Goal: Navigation & Orientation: Find specific page/section

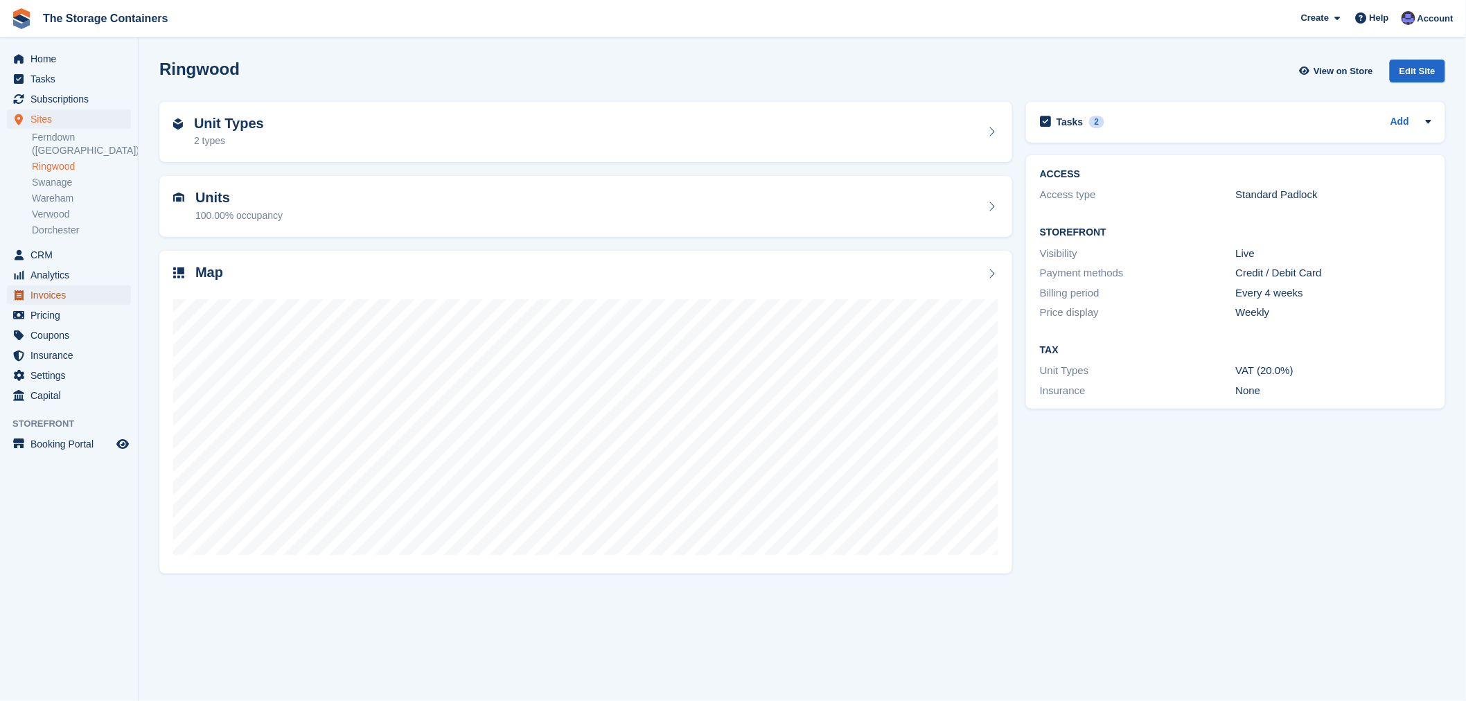
click at [52, 288] on span "Invoices" at bounding box center [71, 295] width 83 height 19
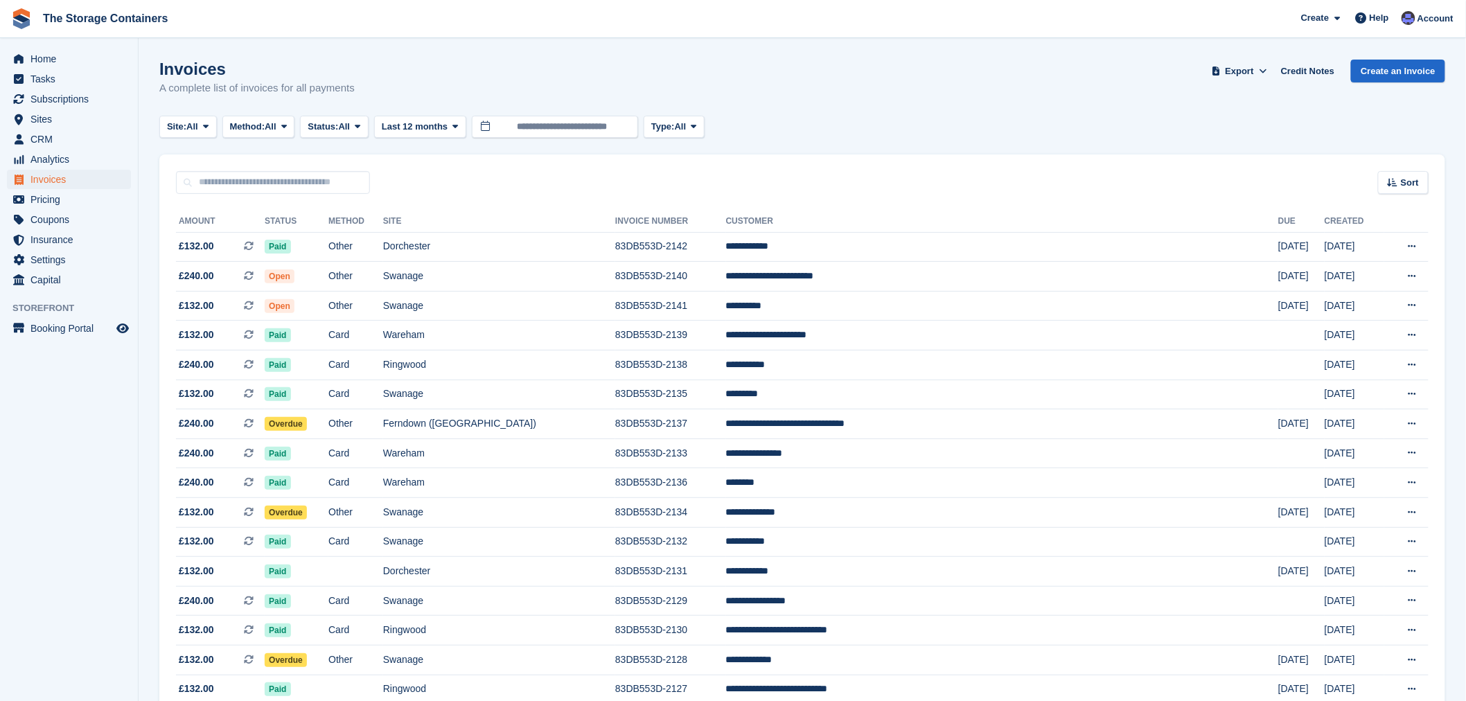
click at [850, 83] on div "Invoices A complete list of invoices for all payments Export Export Invoices Ex…" at bounding box center [802, 86] width 1286 height 53
click at [67, 58] on span "Home" at bounding box center [71, 58] width 83 height 19
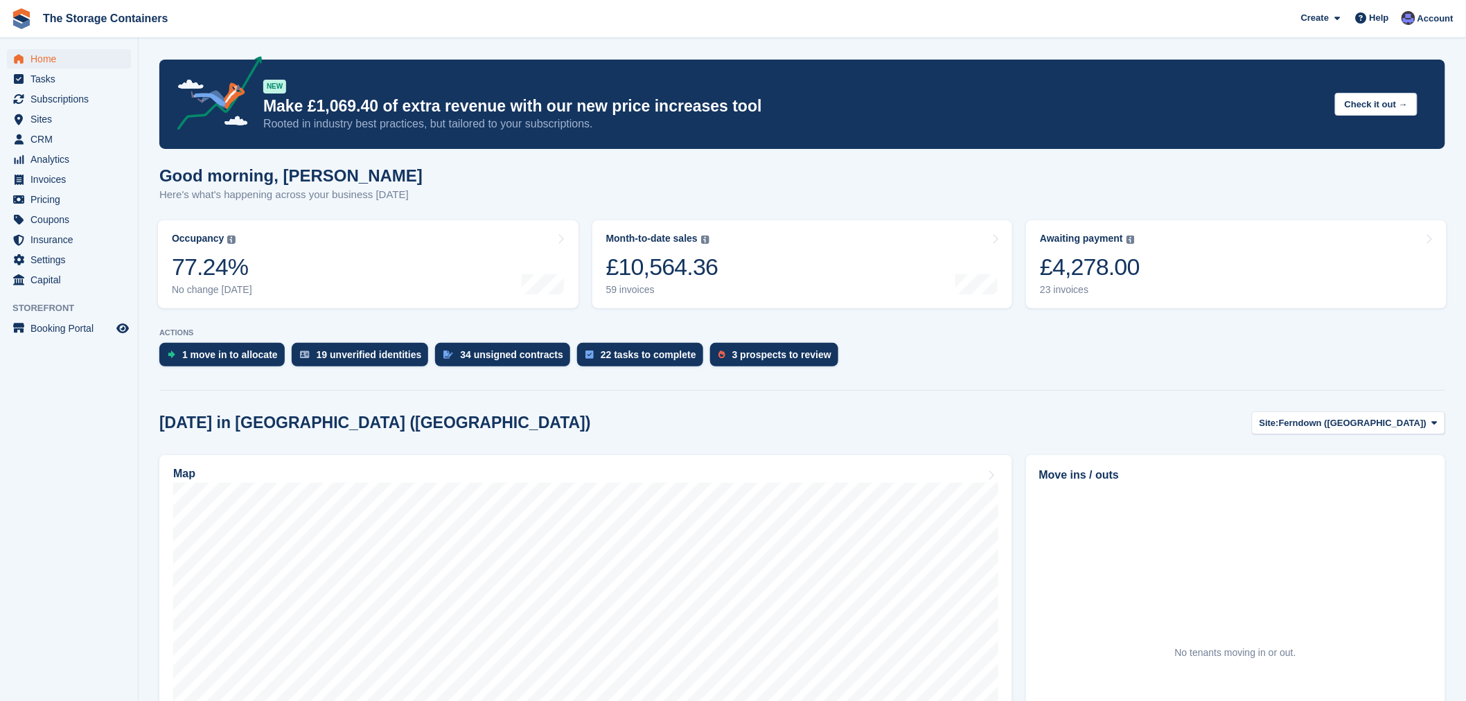
click at [705, 175] on div "Good morning, Dan Here's what's happening across your business today" at bounding box center [802, 192] width 1286 height 53
click at [938, 406] on section "NEW Make £1,069.40 of extra revenue with our new price increases tool Rooted in…" at bounding box center [803, 530] width 1328 height 1060
click at [492, 416] on div "Today in Ferndown (Longham) Site: Ferndown (Longham) Ferndown (Longham) Ringwoo…" at bounding box center [802, 423] width 1286 height 23
click at [1114, 195] on div "Good morning, Dan Here's what's happening across your business today" at bounding box center [802, 192] width 1286 height 53
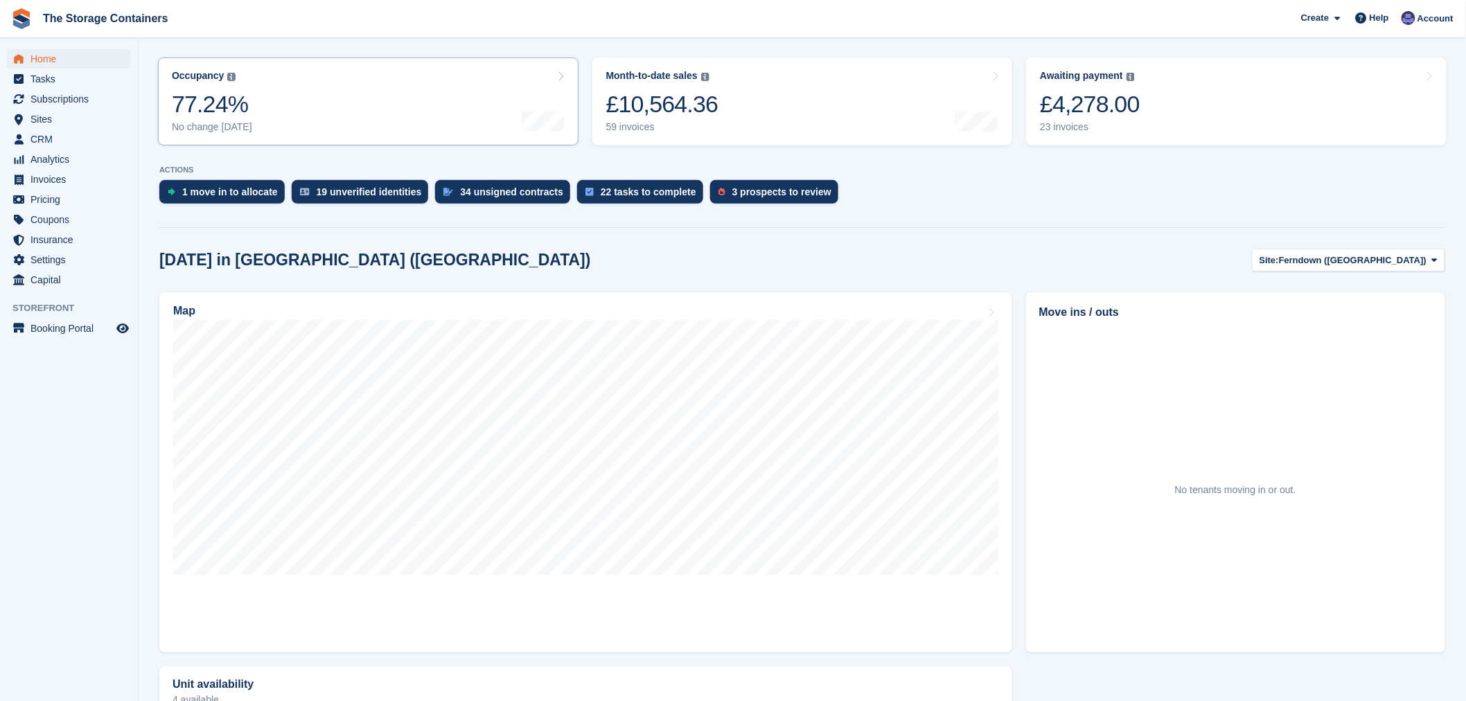
scroll to position [128, 0]
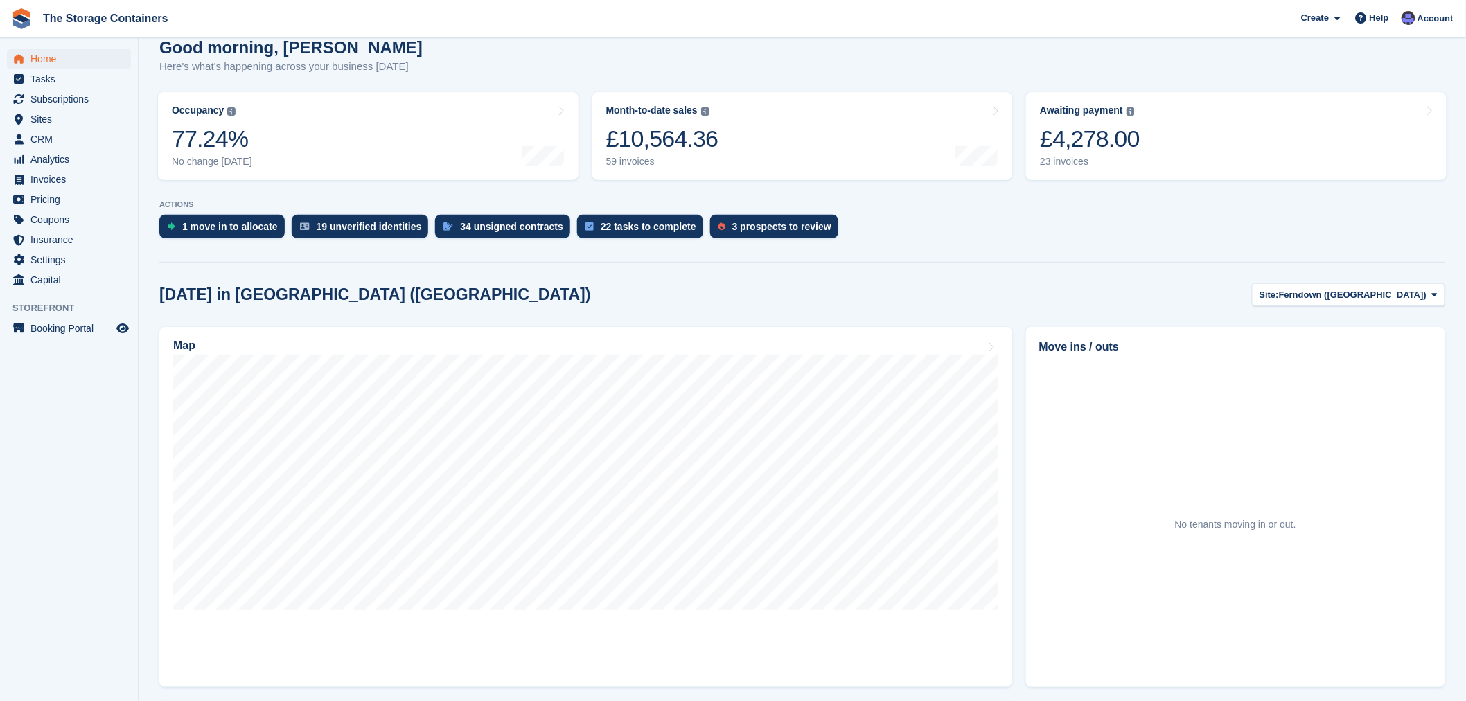
click at [978, 268] on section "NEW Make £1,069.40 of extra revenue with our new price increases tool Rooted in…" at bounding box center [803, 402] width 1328 height 1060
